Goal: Transaction & Acquisition: Purchase product/service

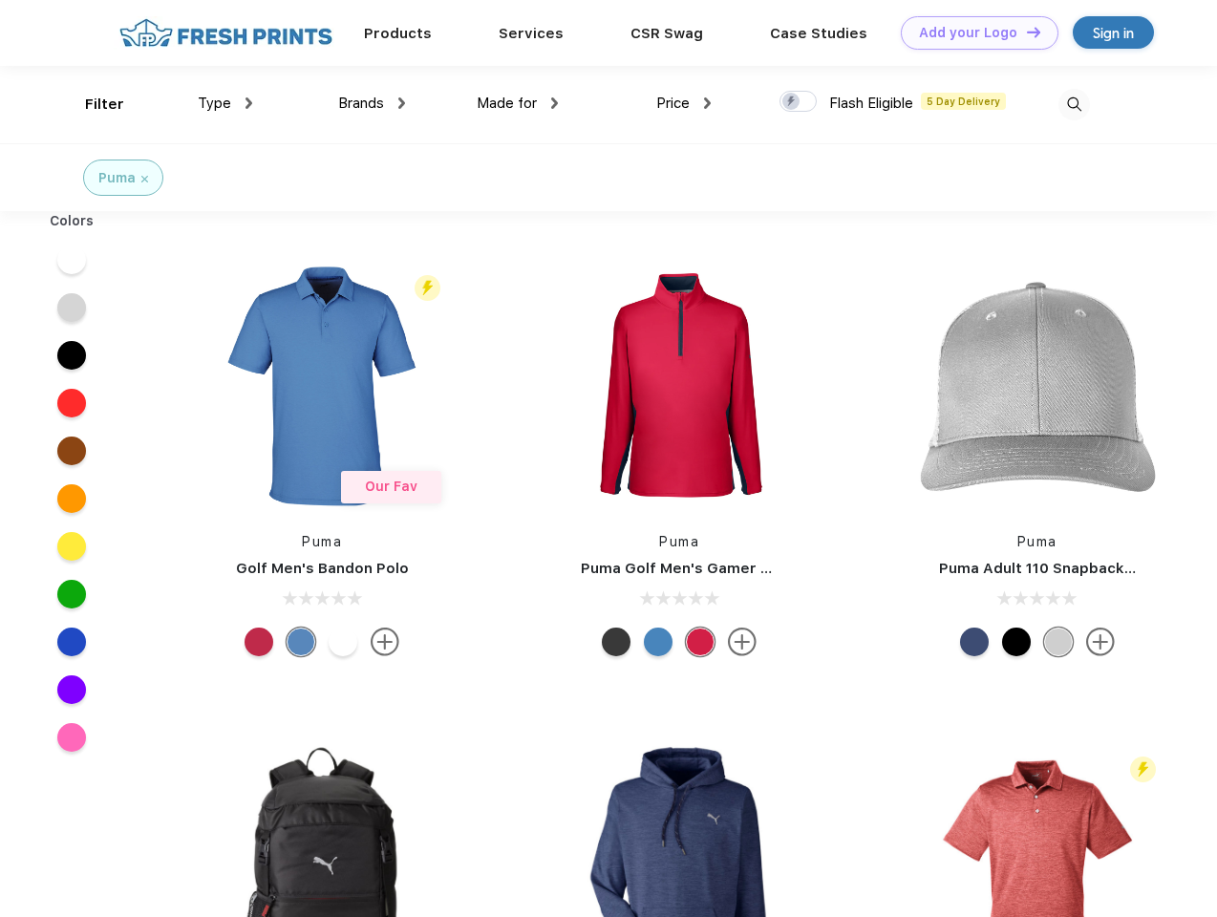
click at [973, 32] on link "Add your Logo Design Tool" at bounding box center [980, 32] width 158 height 33
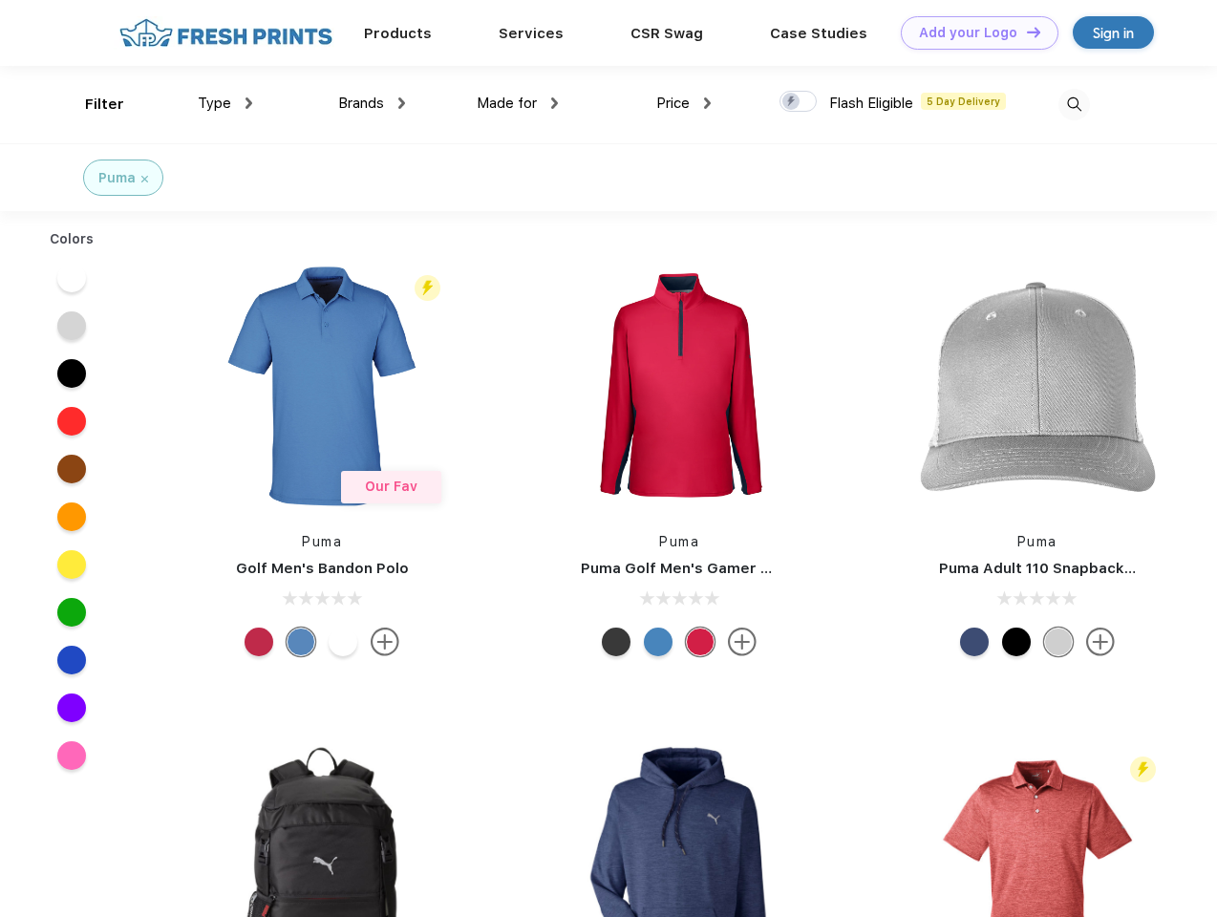
click at [0, 0] on div "Design Tool" at bounding box center [0, 0] width 0 height 0
click at [1025, 32] on link "Add your Logo Design Tool" at bounding box center [980, 32] width 158 height 33
click at [92, 104] on div "Filter" at bounding box center [104, 105] width 39 height 22
click at [226, 103] on span "Type" at bounding box center [214, 103] width 33 height 17
click at [372, 103] on span "Brands" at bounding box center [361, 103] width 46 height 17
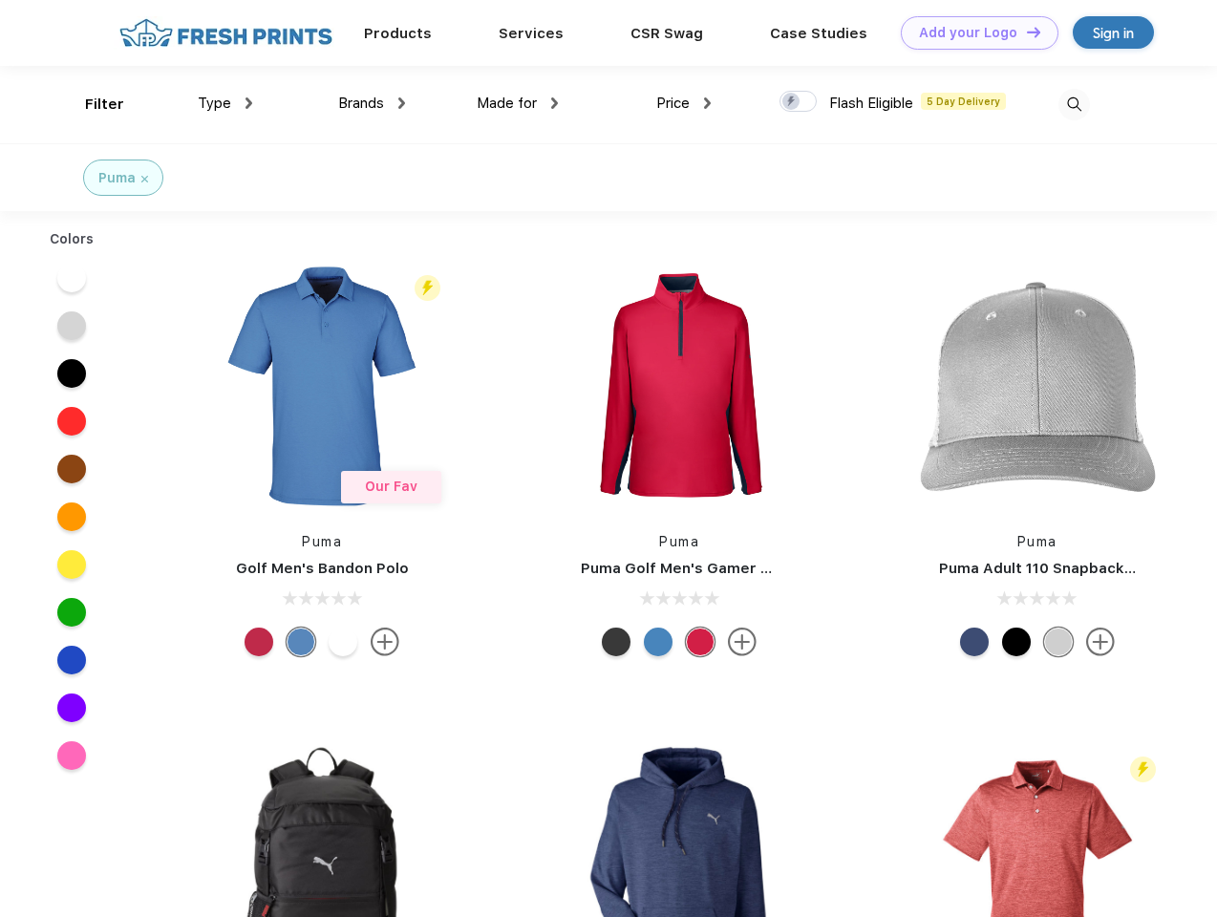
click at [518, 103] on span "Made for" at bounding box center [507, 103] width 60 height 17
click at [684, 103] on span "Price" at bounding box center [672, 103] width 33 height 17
click at [799, 102] on div at bounding box center [798, 101] width 37 height 21
click at [792, 102] on input "checkbox" at bounding box center [786, 96] width 12 height 12
click at [1074, 104] on img at bounding box center [1075, 105] width 32 height 32
